Goal: Obtain resource: Download file/media

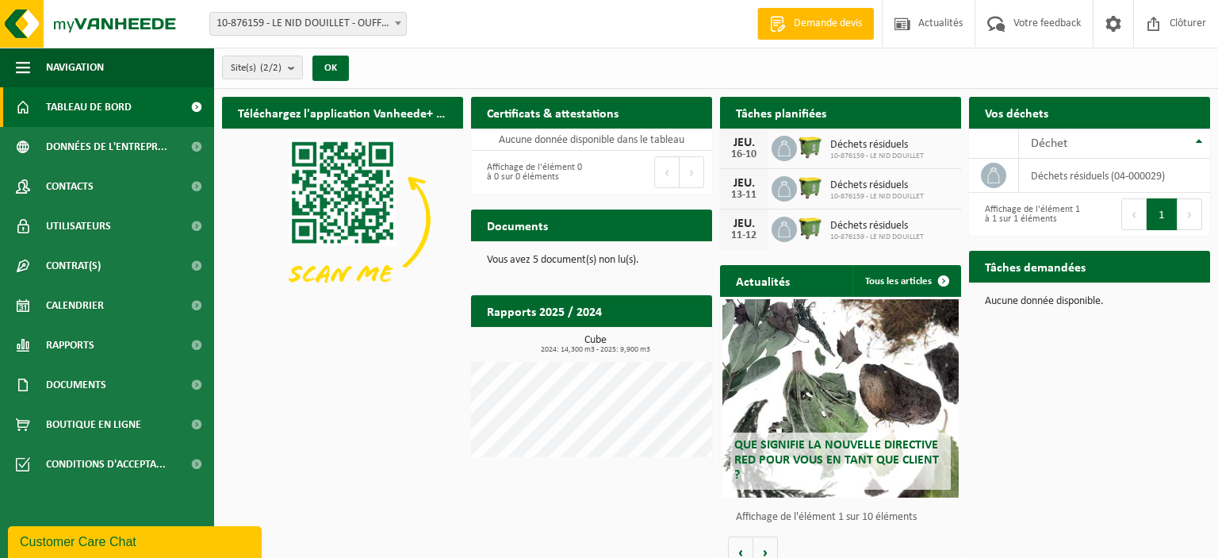
scroll to position [17, 0]
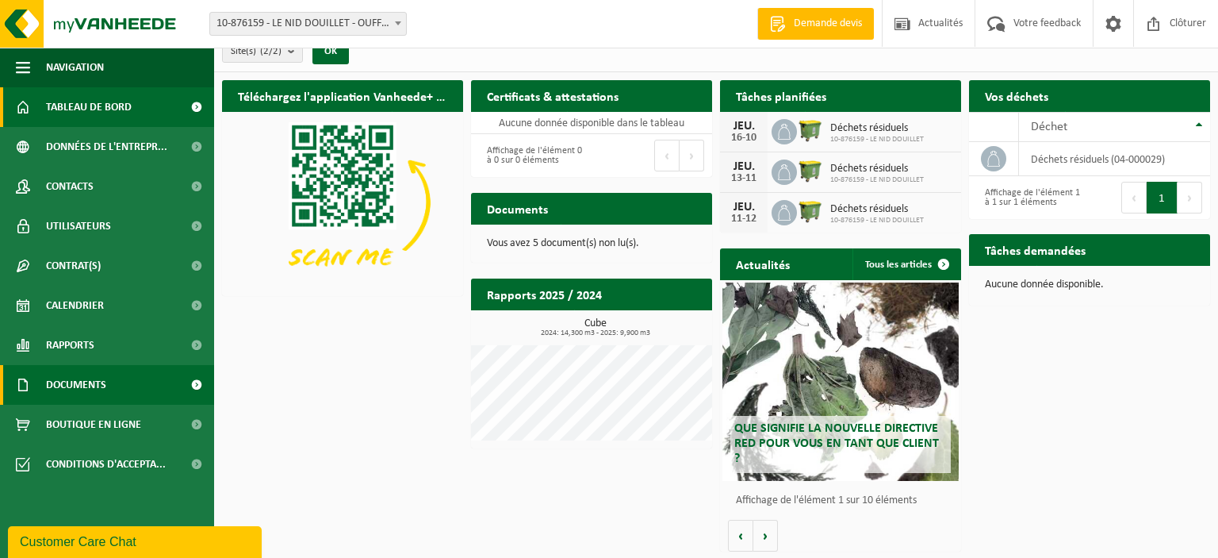
click at [75, 385] on span "Documents" at bounding box center [76, 385] width 60 height 40
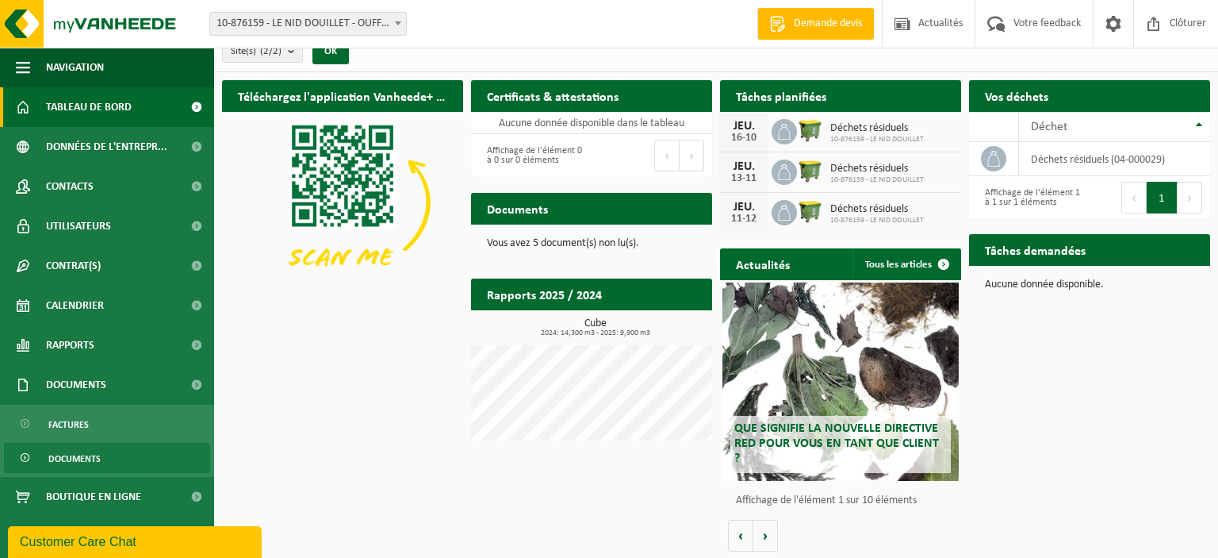
click at [76, 458] on span "Documents" at bounding box center [74, 458] width 52 height 30
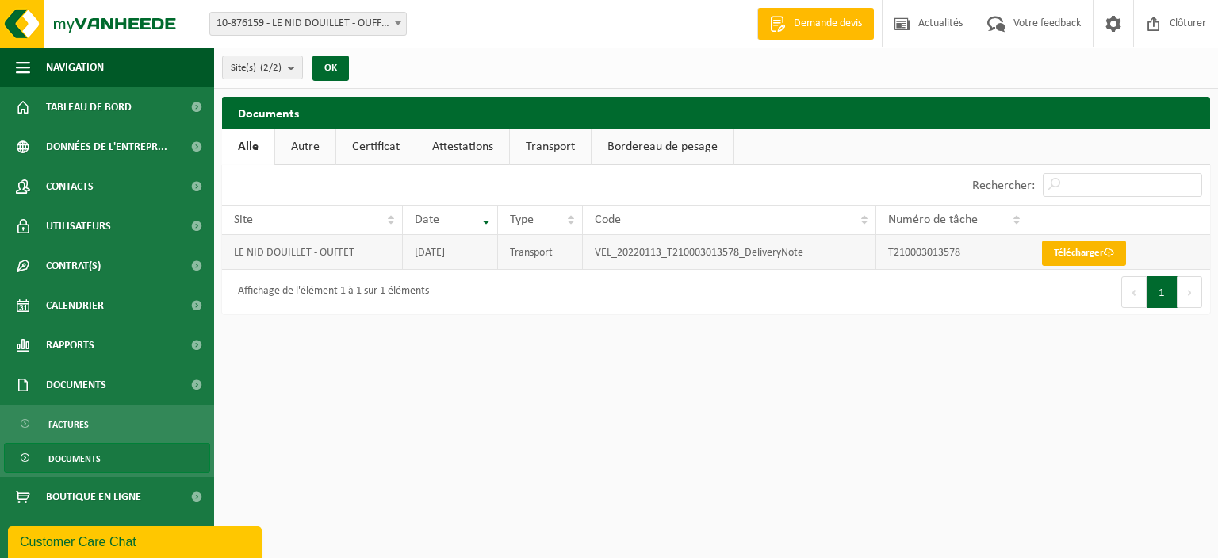
click at [1077, 255] on link "Télécharger" at bounding box center [1084, 252] width 84 height 25
click at [1088, 254] on link "Télécharger" at bounding box center [1084, 252] width 84 height 25
click at [932, 21] on span "Actualités" at bounding box center [941, 23] width 52 height 47
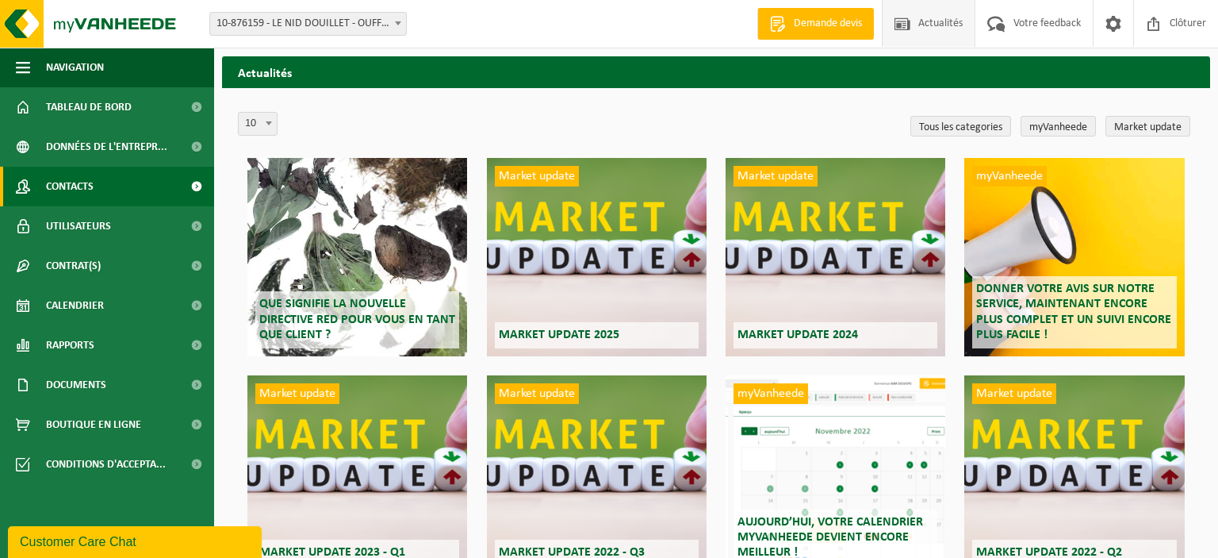
click at [101, 176] on link "Contacts" at bounding box center [107, 187] width 214 height 40
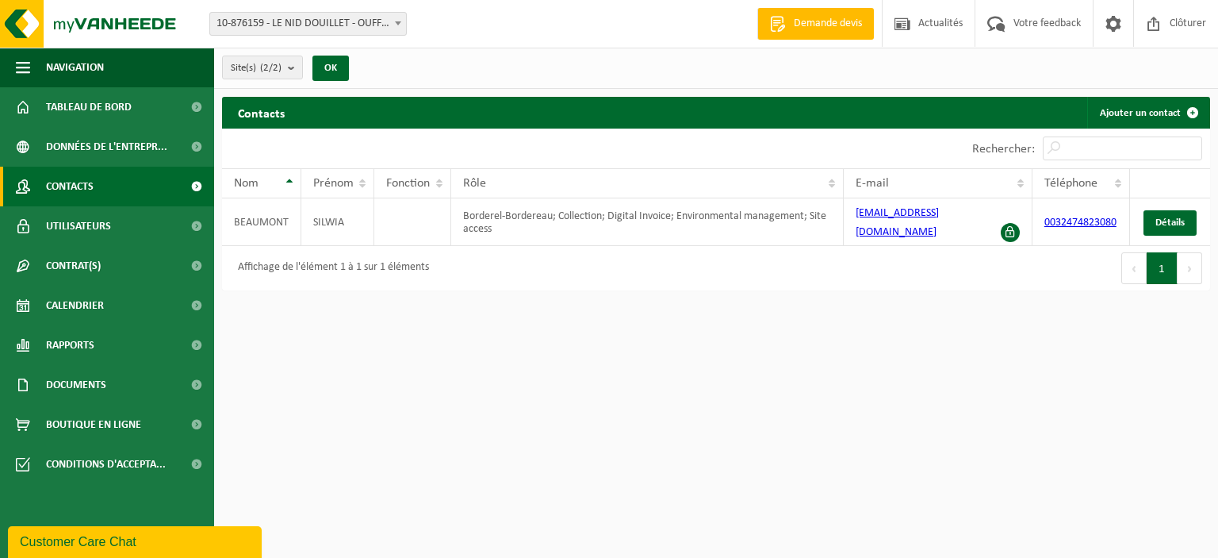
click at [103, 239] on span "Utilisateurs" at bounding box center [78, 226] width 65 height 40
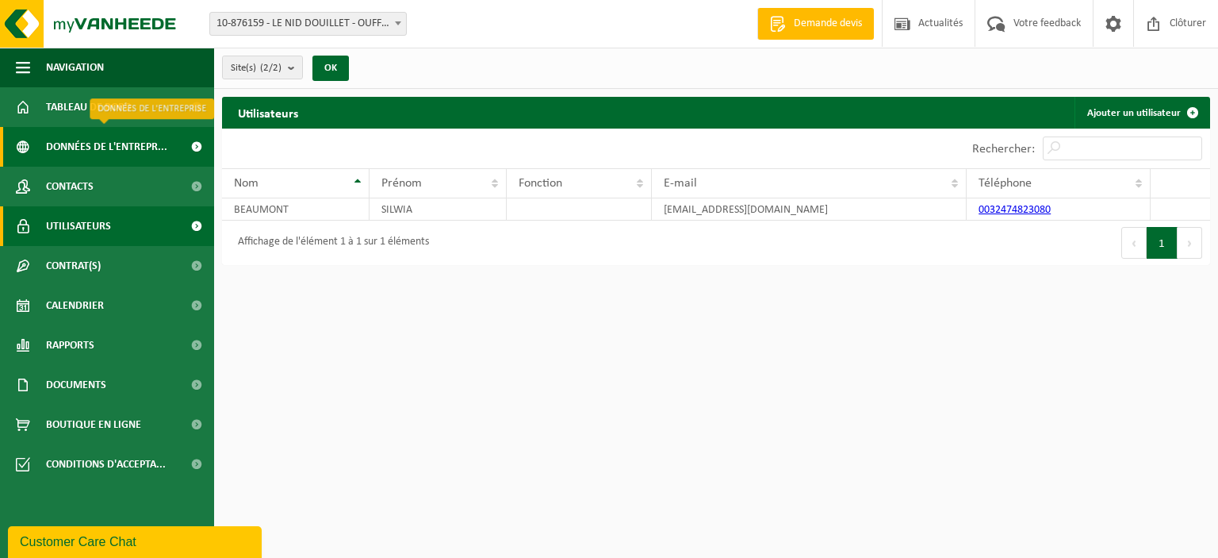
click at [121, 152] on span "Données de l'entrepr..." at bounding box center [106, 147] width 121 height 40
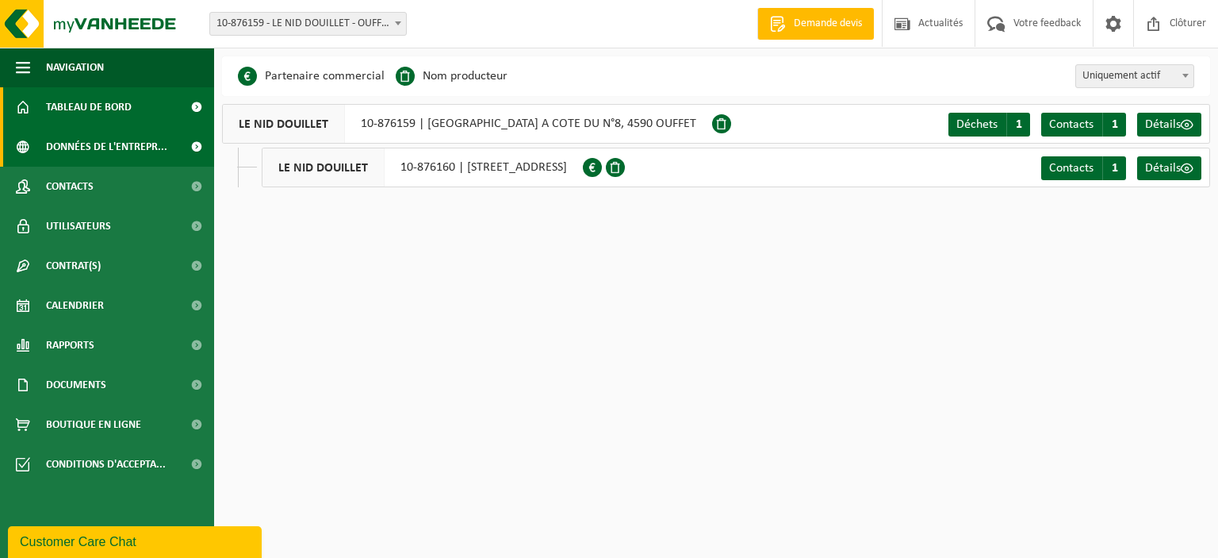
click at [118, 111] on span "Tableau de bord" at bounding box center [89, 107] width 86 height 40
